Goal: Navigation & Orientation: Understand site structure

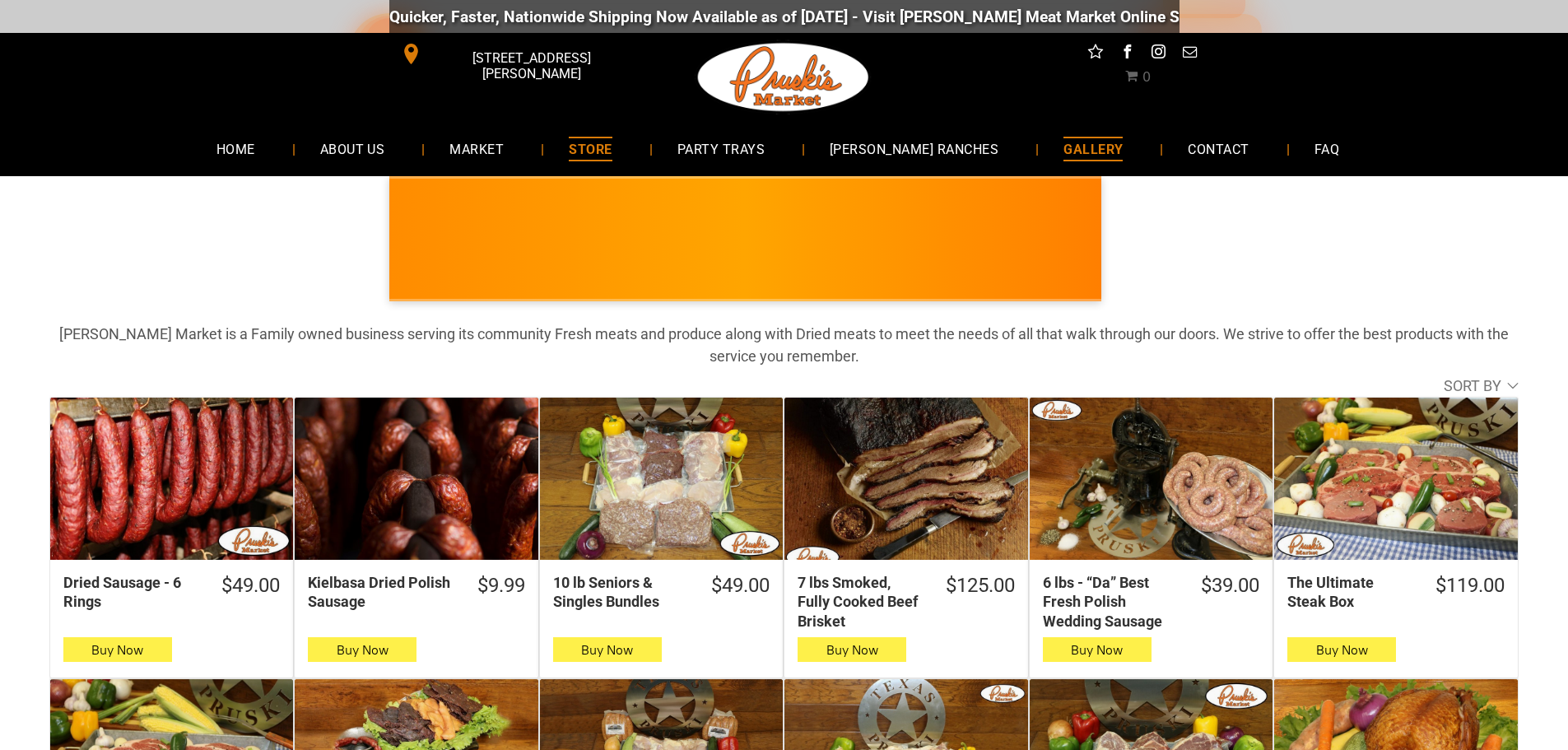
click at [1080, 146] on span "GALLERY" at bounding box center [1092, 148] width 59 height 24
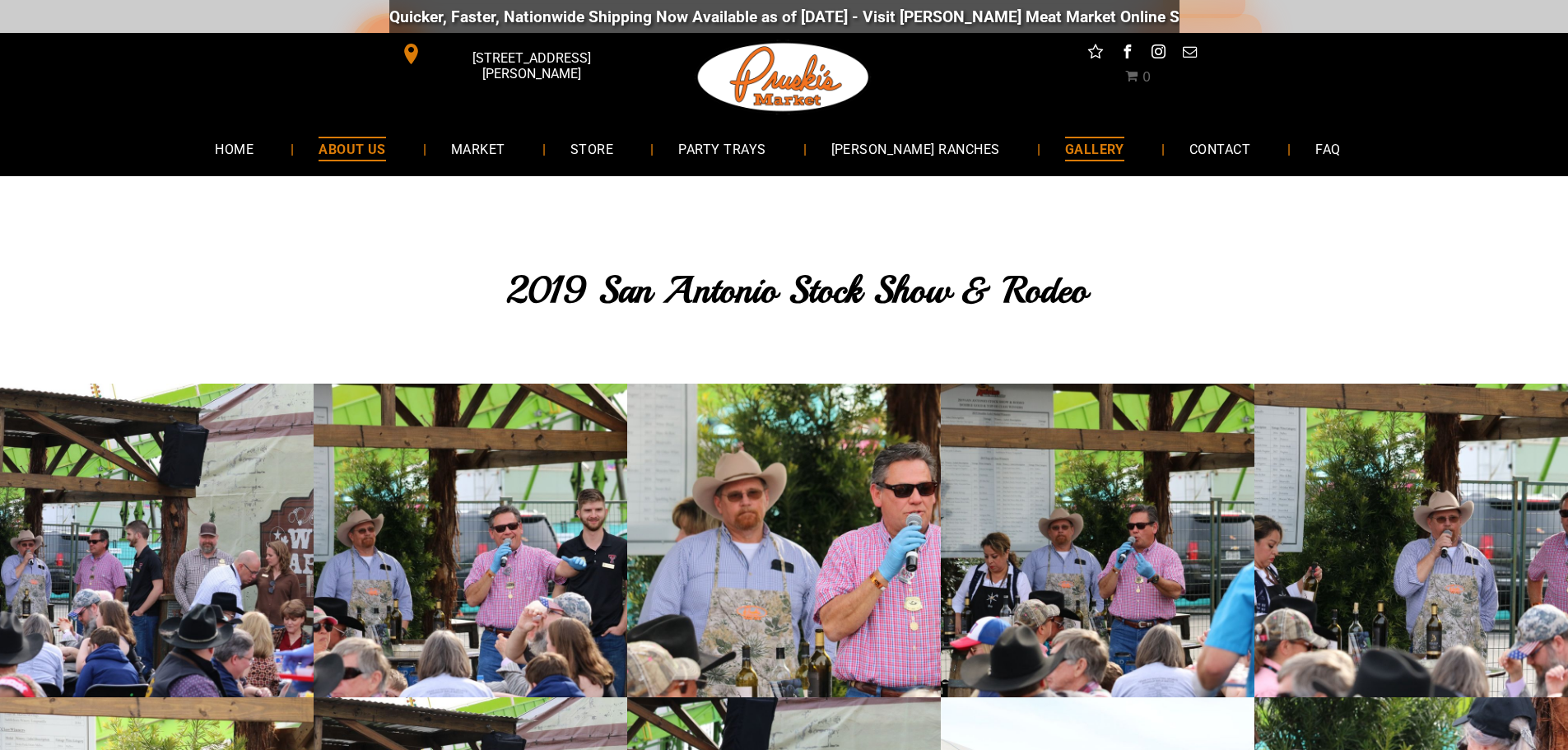
click at [386, 146] on span "ABOUT US" at bounding box center [352, 148] width 67 height 24
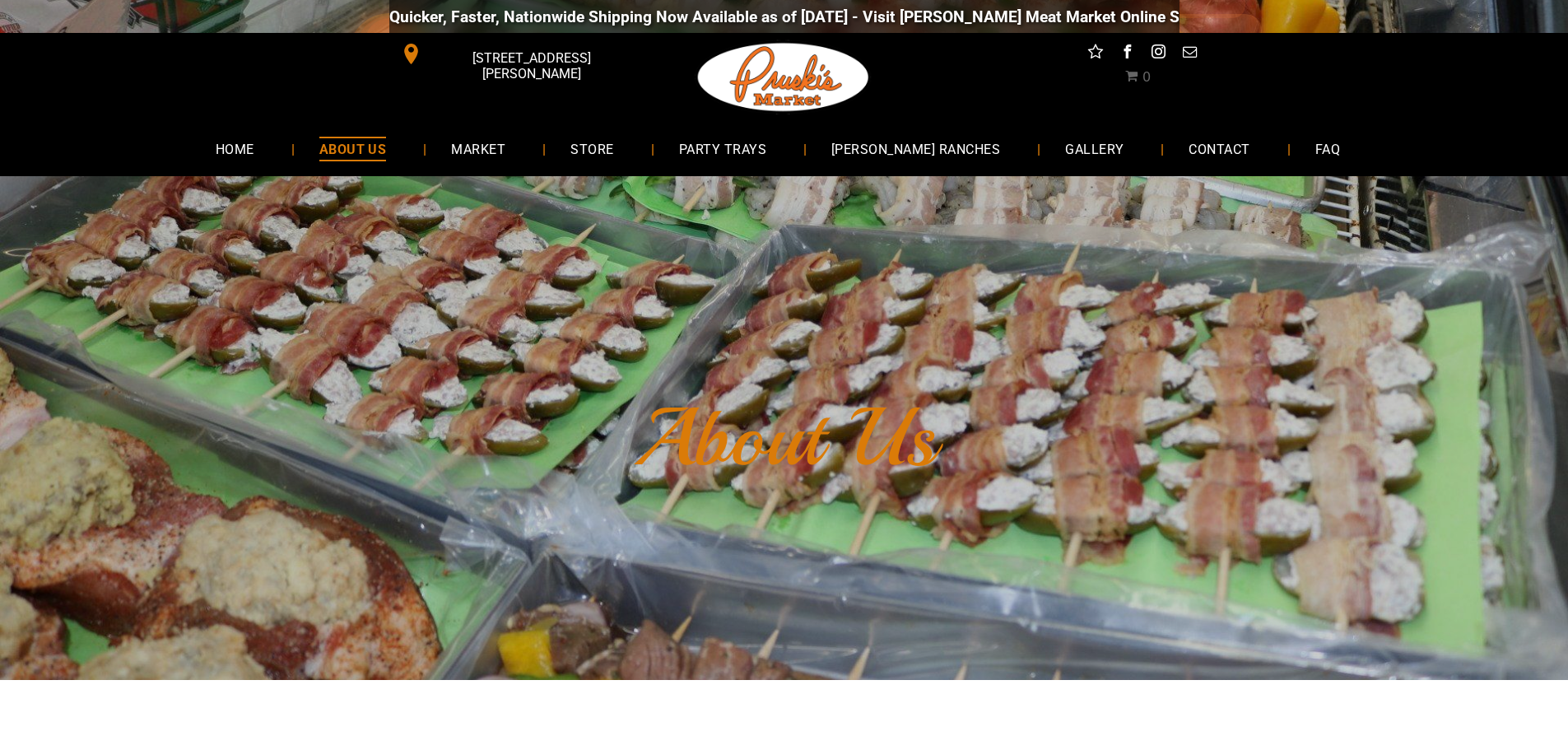
click at [546, 130] on li "MARKET" at bounding box center [486, 148] width 120 height 43
click at [506, 137] on span "MARKET" at bounding box center [478, 148] width 55 height 24
